Goal: Information Seeking & Learning: Learn about a topic

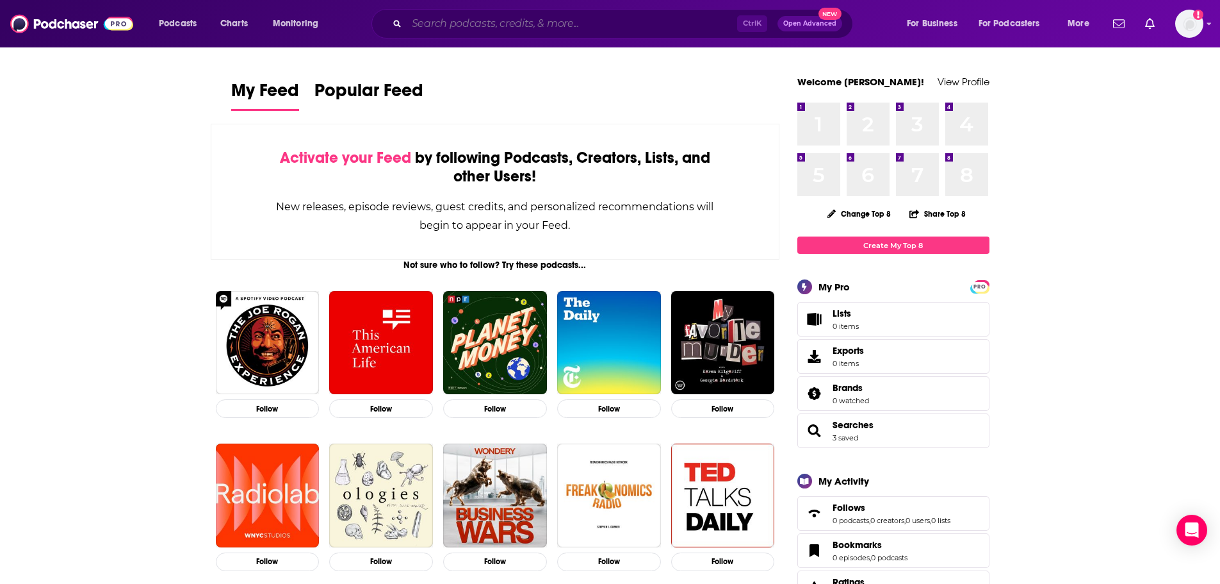
click at [513, 24] on input "Search podcasts, credits, & more..." at bounding box center [572, 23] width 331 height 20
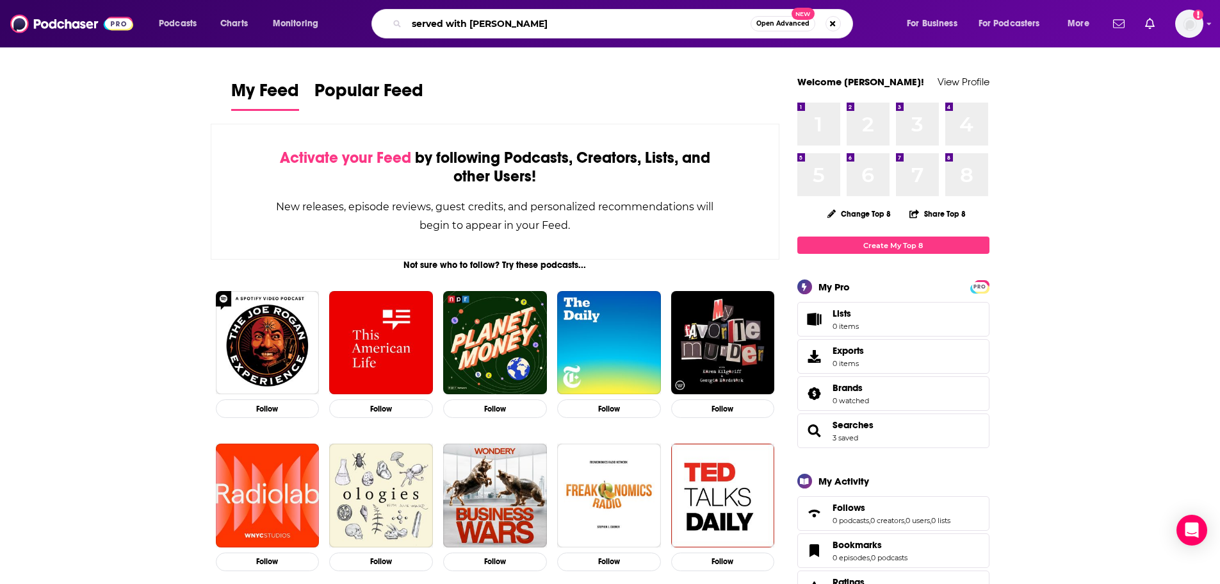
click at [517, 22] on input "served with [PERSON_NAME]" at bounding box center [579, 23] width 344 height 20
type input "served with [PERSON_NAME]"
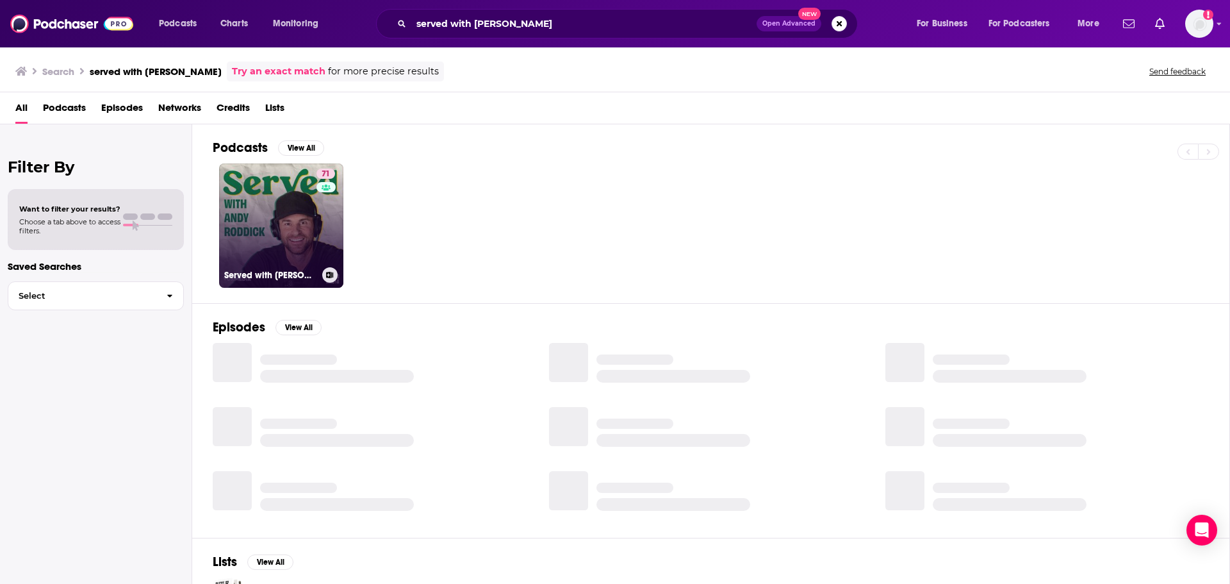
click at [245, 190] on link "71 Served with [PERSON_NAME]" at bounding box center [281, 225] width 124 height 124
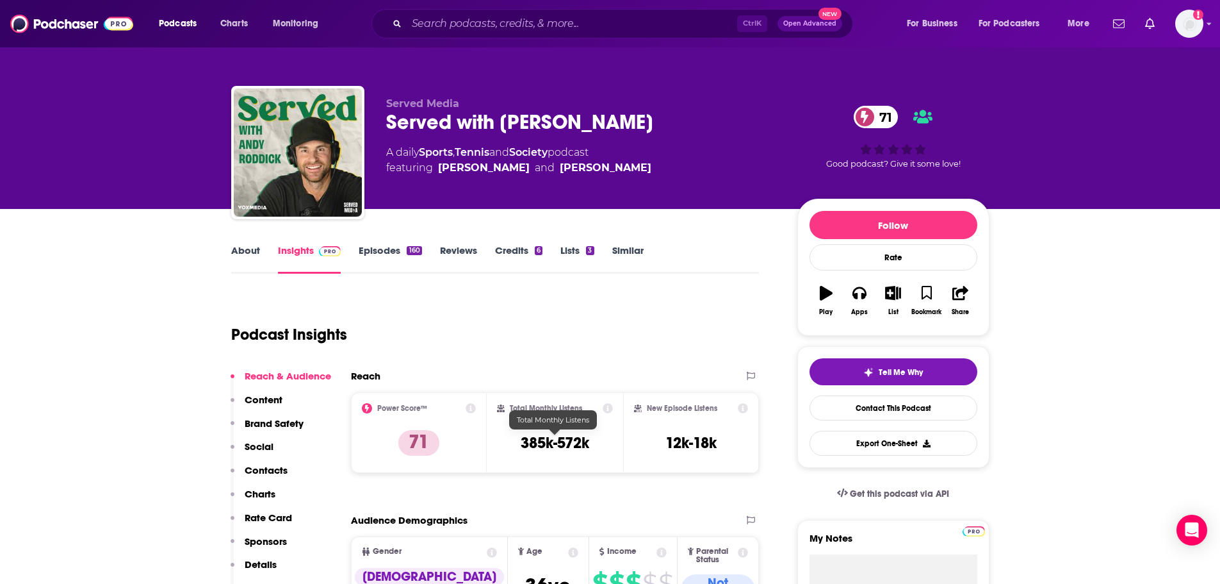
click at [571, 444] on h3 "385k-572k" at bounding box center [555, 442] width 69 height 19
copy div "385k-572k"
